Goal: Information Seeking & Learning: Stay updated

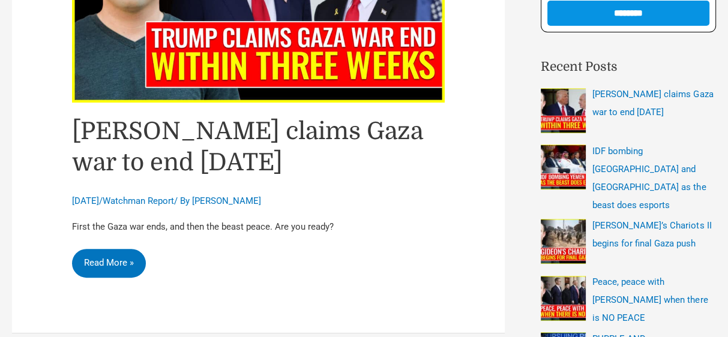
scroll to position [336, 0]
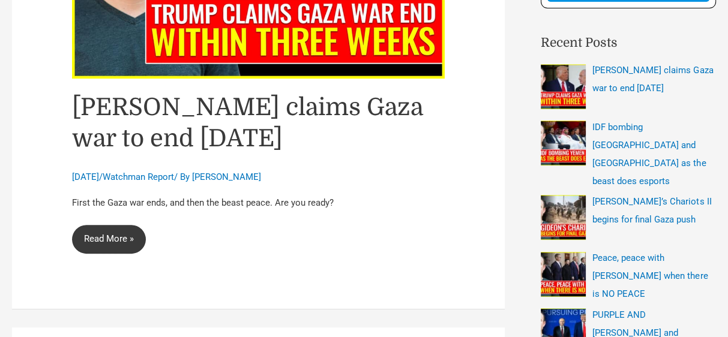
click at [107, 237] on link "Trump claims Gaza war to end within three weeks Read More »" at bounding box center [109, 239] width 74 height 29
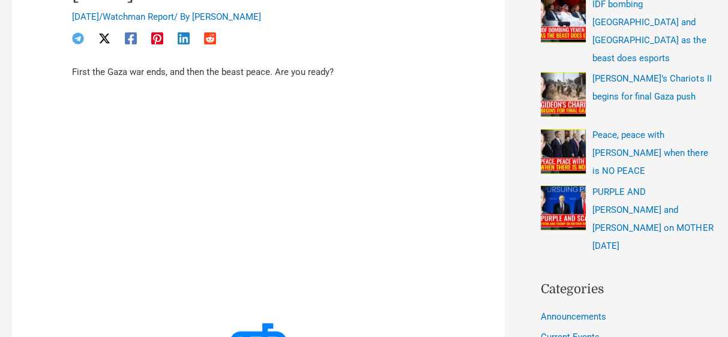
scroll to position [480, 0]
